Goal: Task Accomplishment & Management: Manage account settings

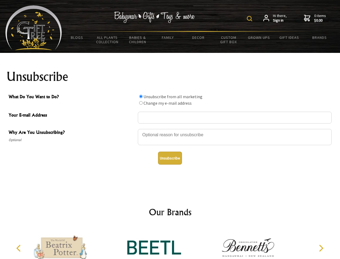
click at [250, 19] on img at bounding box center [249, 18] width 5 height 5
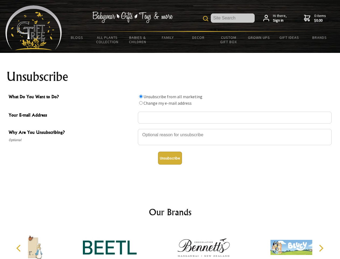
click at [170, 128] on div at bounding box center [235, 137] width 194 height 19
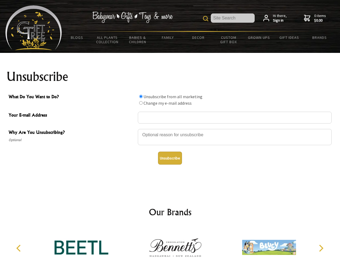
click at [141, 96] on input "What Do You Want to Do?" at bounding box center [141, 97] width 4 height 4
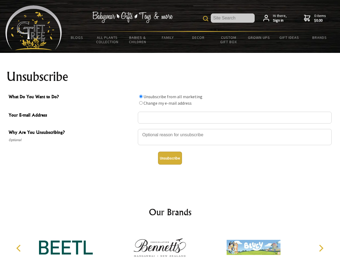
click at [141, 103] on input "What Do You Want to Do?" at bounding box center [141, 103] width 4 height 4
radio input "true"
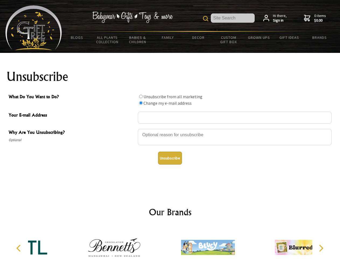
click at [170, 158] on button "Unsubscribe" at bounding box center [170, 157] width 24 height 13
click at [181, 243] on img at bounding box center [208, 247] width 54 height 40
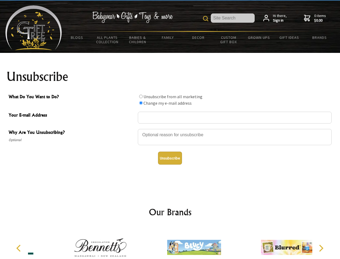
click at [19, 248] on icon "Previous" at bounding box center [19, 247] width 7 height 7
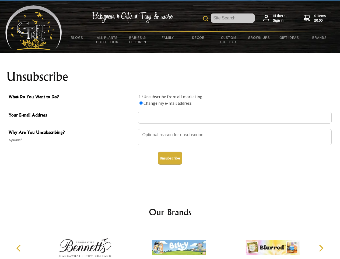
click at [321, 248] on icon "Next" at bounding box center [320, 247] width 7 height 7
